Goal: Ask a question

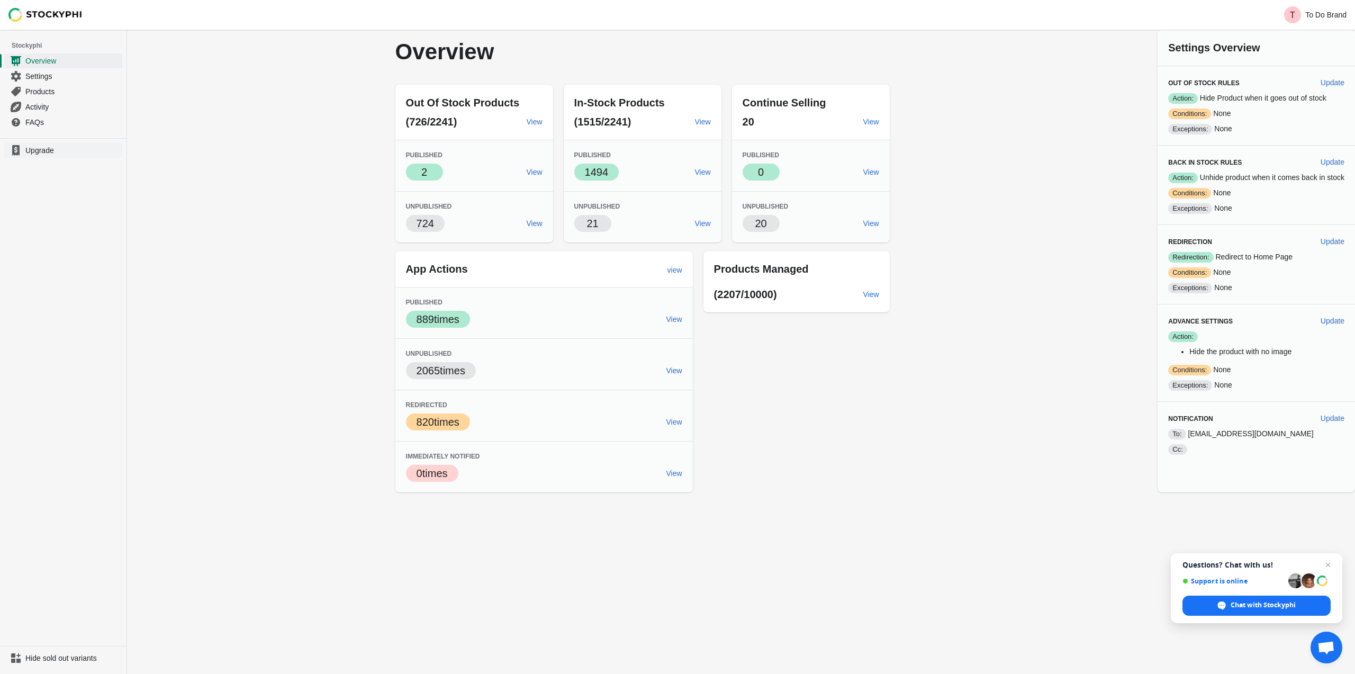
click at [51, 156] on link "Upgrade" at bounding box center [63, 150] width 118 height 15
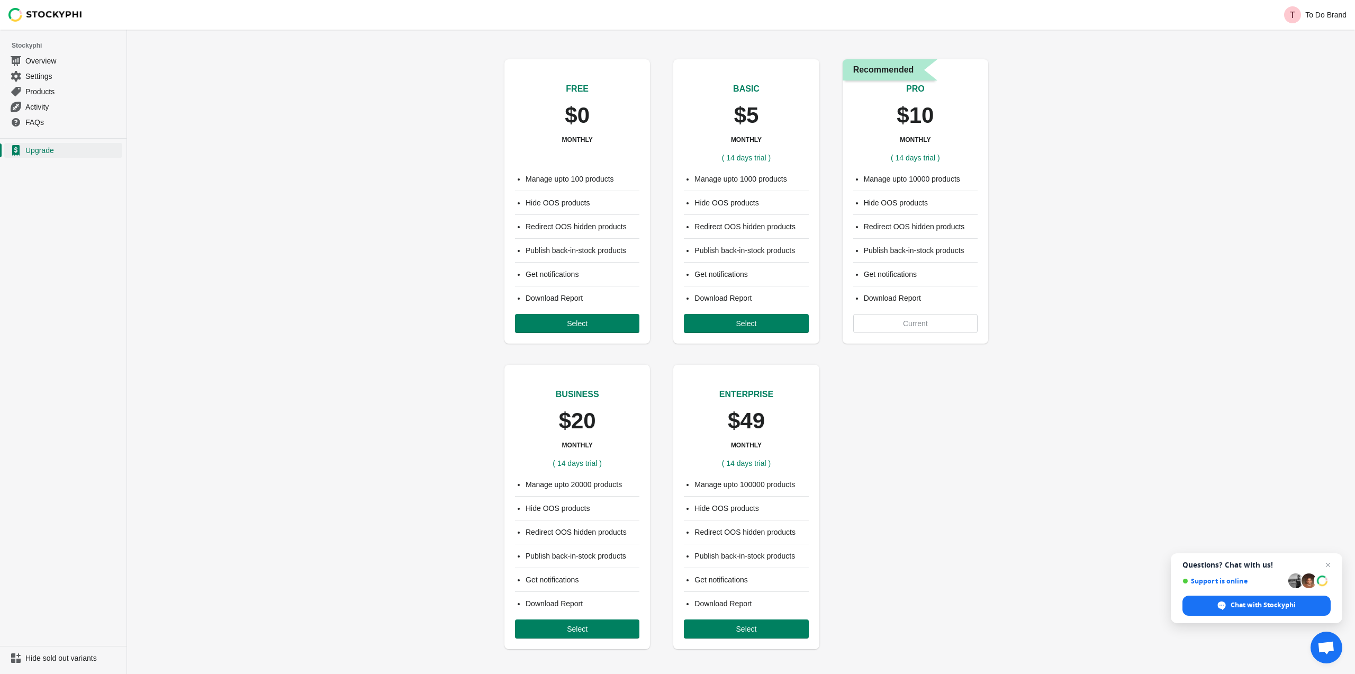
scroll to position [5, 0]
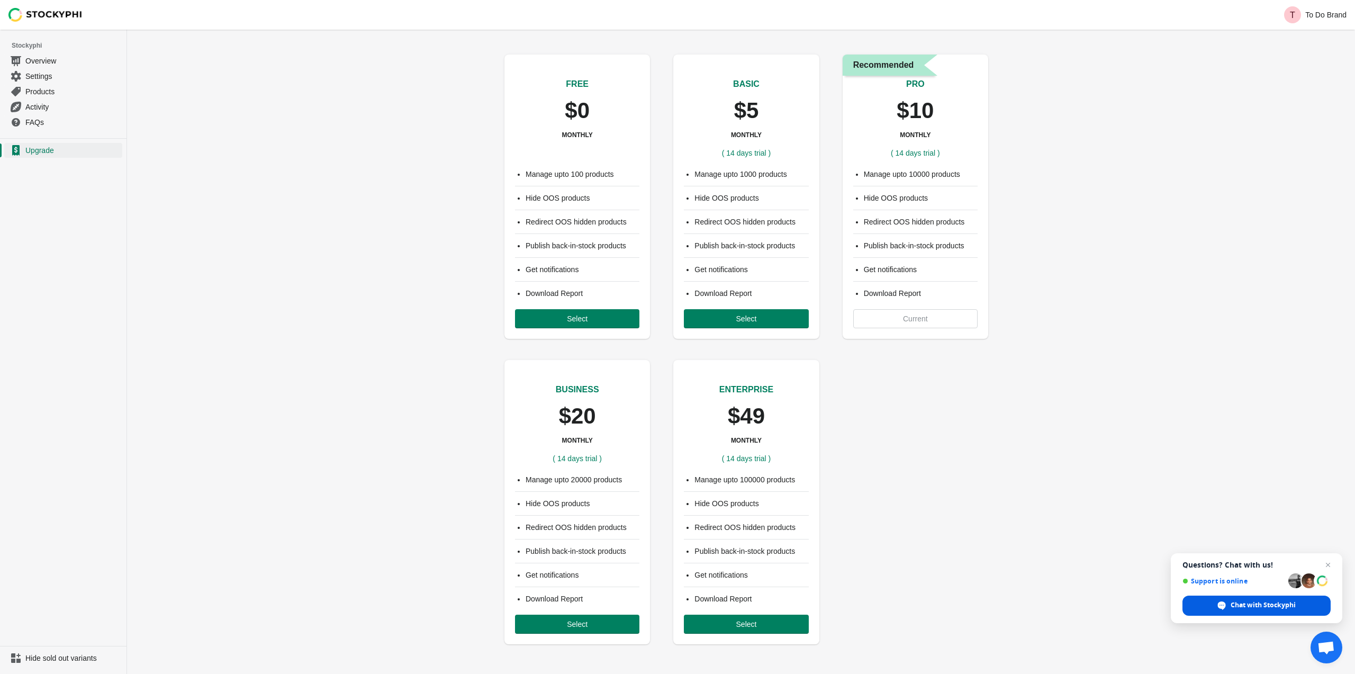
click at [1296, 601] on span "Chat with Stockyphi" at bounding box center [1263, 605] width 65 height 10
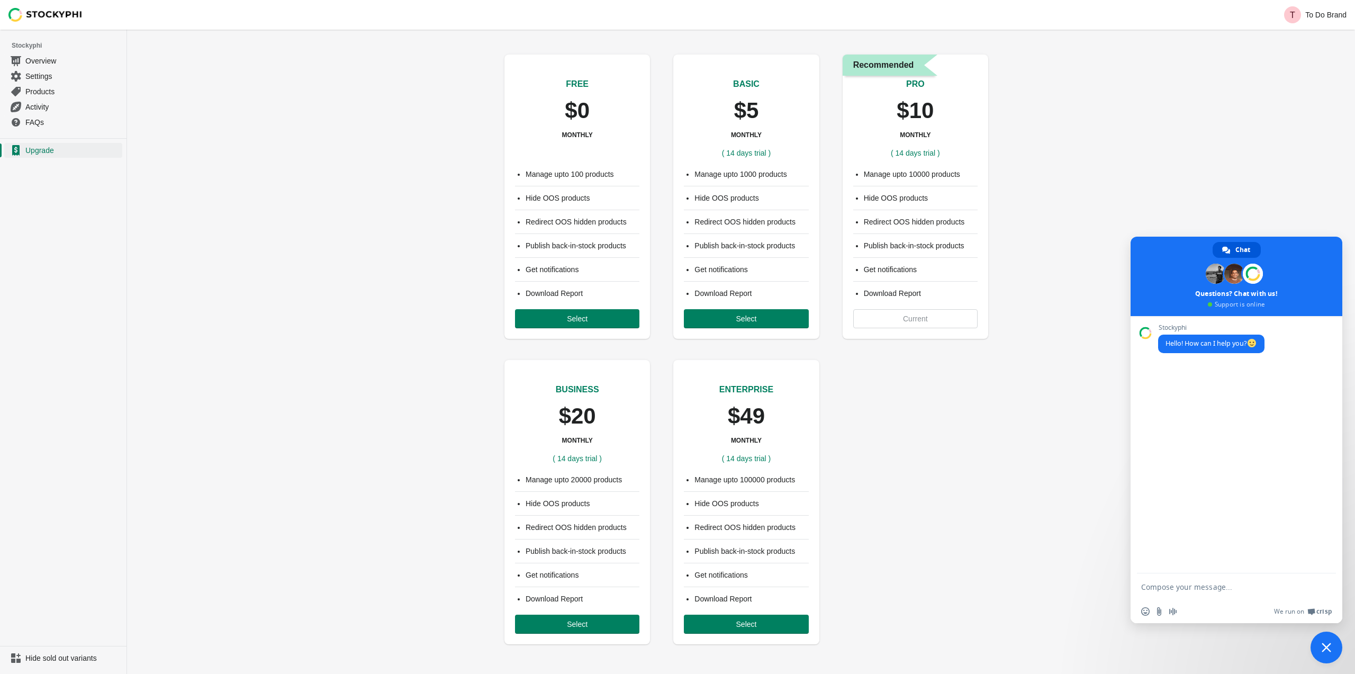
scroll to position [0, 0]
click at [1228, 599] on textarea "Compose your message..." at bounding box center [1225, 586] width 169 height 26
type textarea "Hi we have one question"
type textarea "is it possible to pay annually?"
click at [70, 95] on span "Products" at bounding box center [72, 91] width 95 height 11
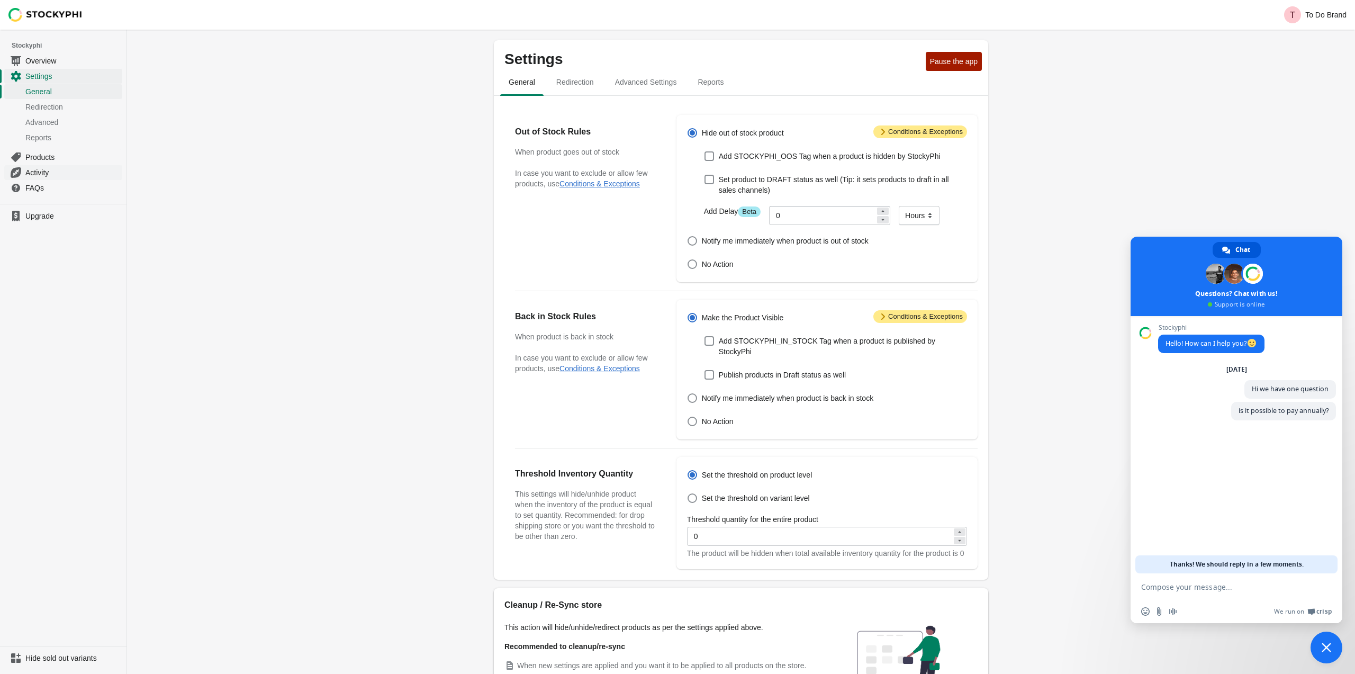
click at [59, 170] on span "Activity" at bounding box center [72, 172] width 95 height 11
